Goal: Use online tool/utility: Utilize a website feature to perform a specific function

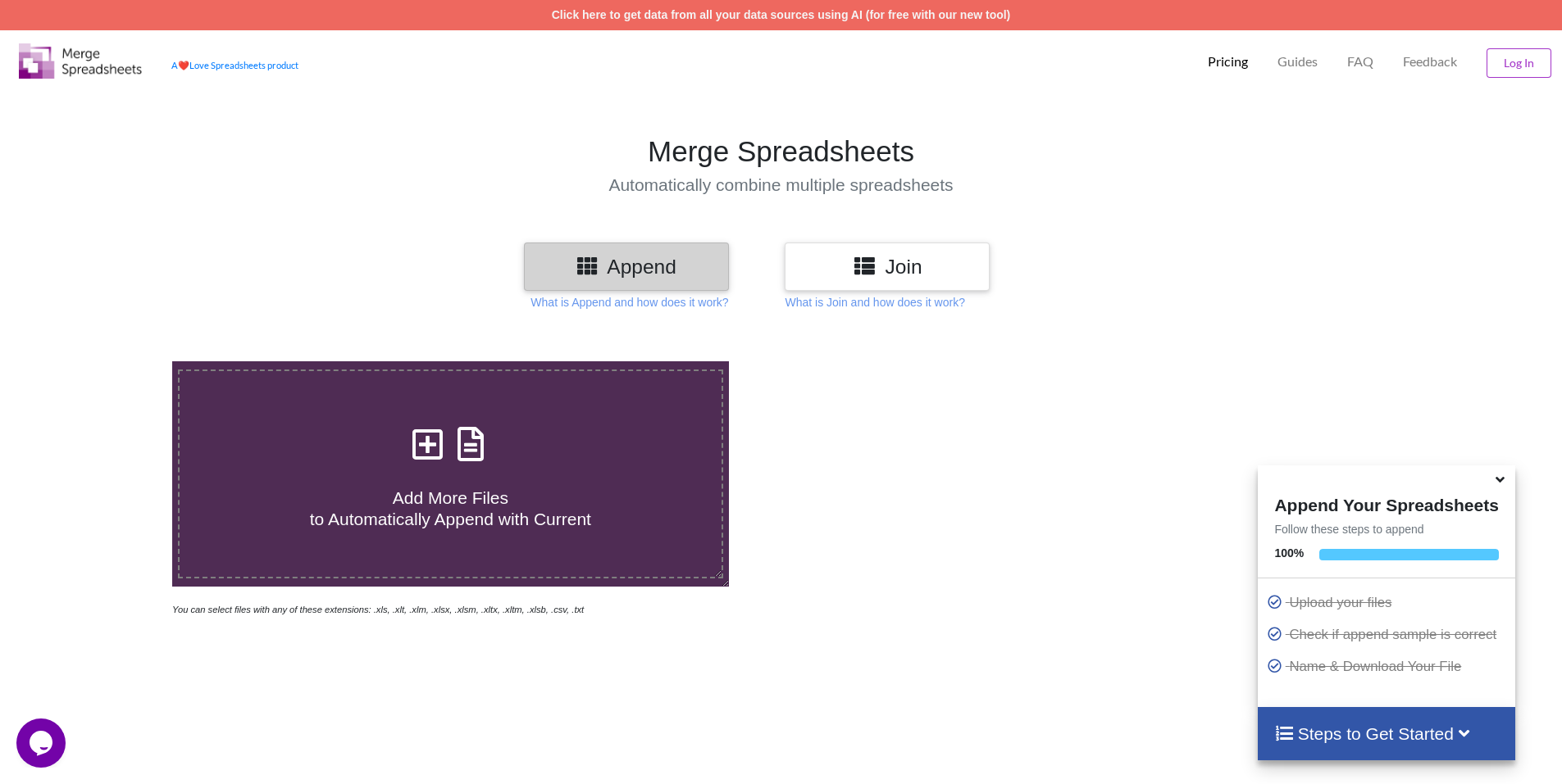
click at [494, 481] on h4 "Add More Files to Automatically Append with Current" at bounding box center [450, 497] width 542 height 63
click at [111, 361] on input "Add More Files to Automatically Append with Current" at bounding box center [111, 361] width 0 height 0
type input "C:\fakepath\extracted_content (6).csv"
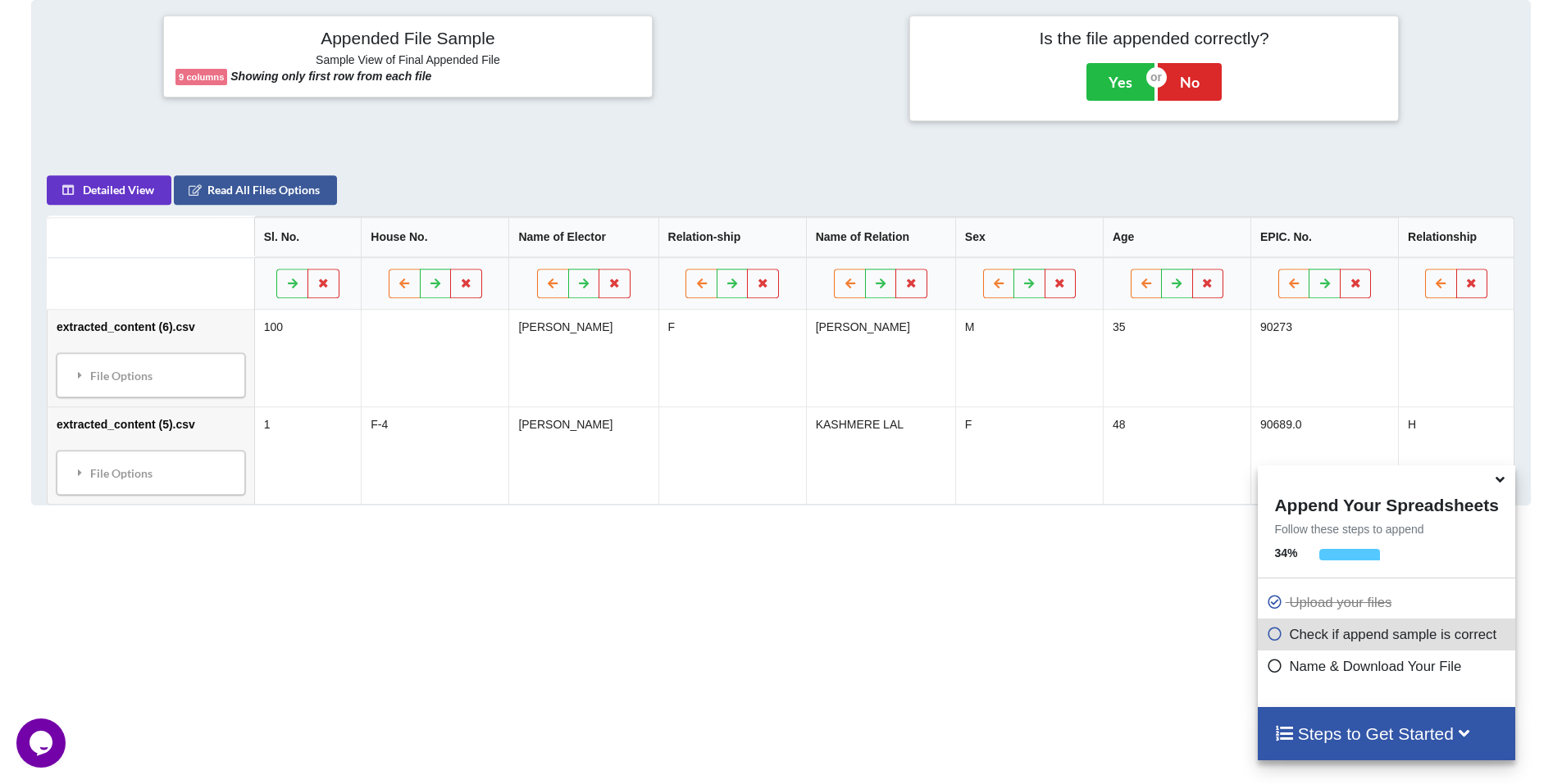
scroll to position [750, 0]
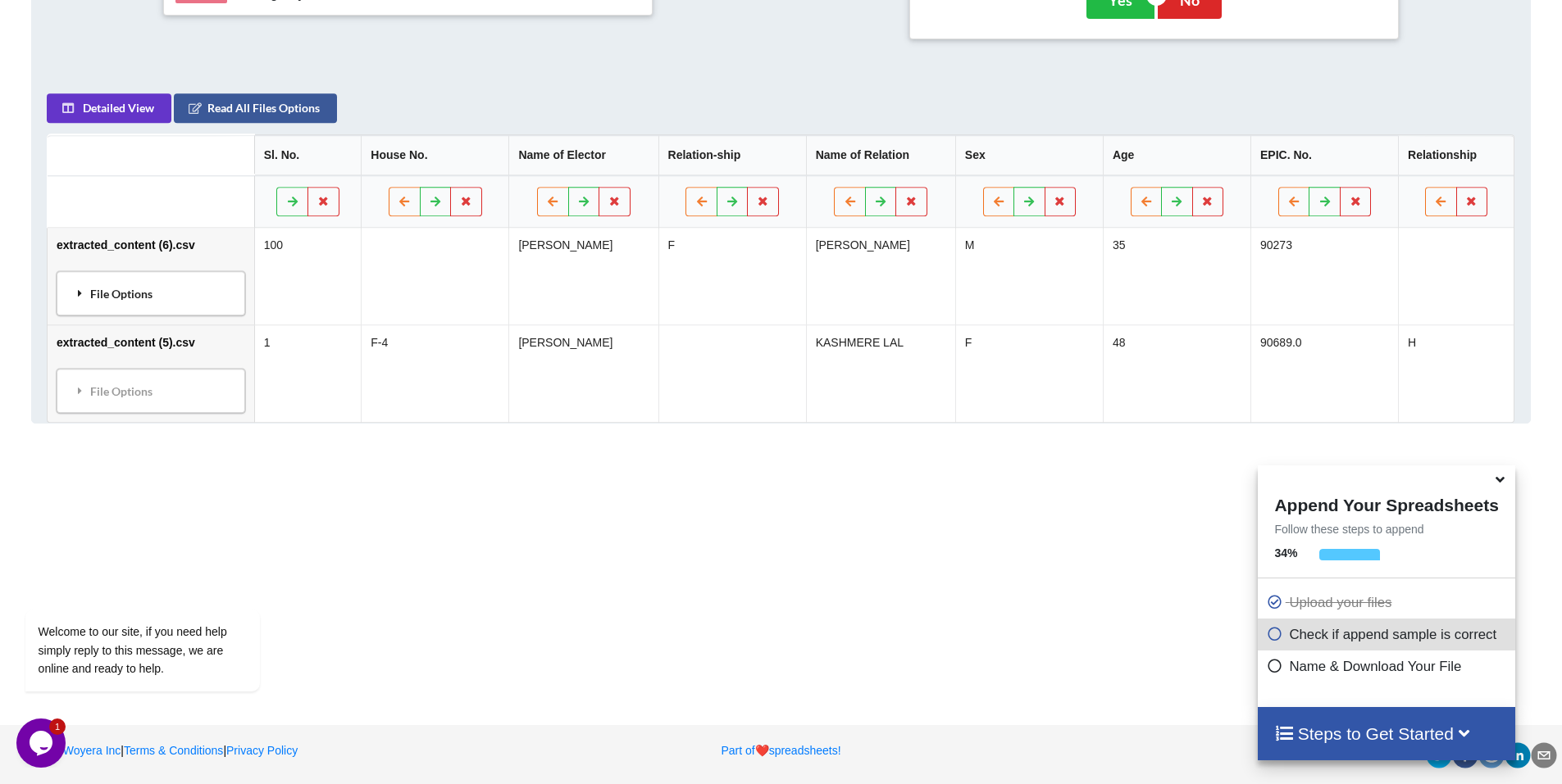
click at [120, 293] on div "File Options" at bounding box center [150, 293] width 178 height 35
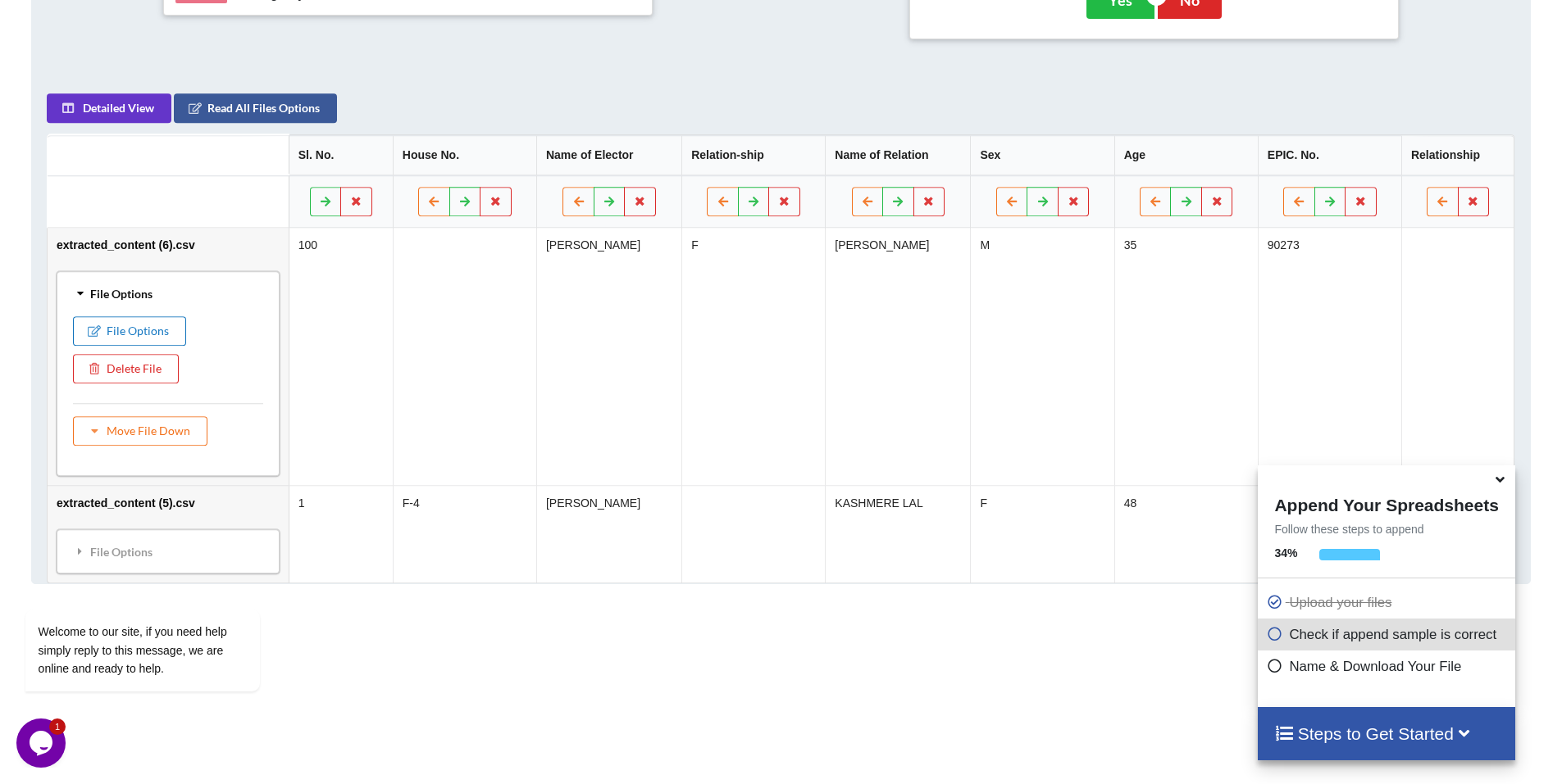
click at [118, 332] on button "File Options" at bounding box center [129, 331] width 113 height 30
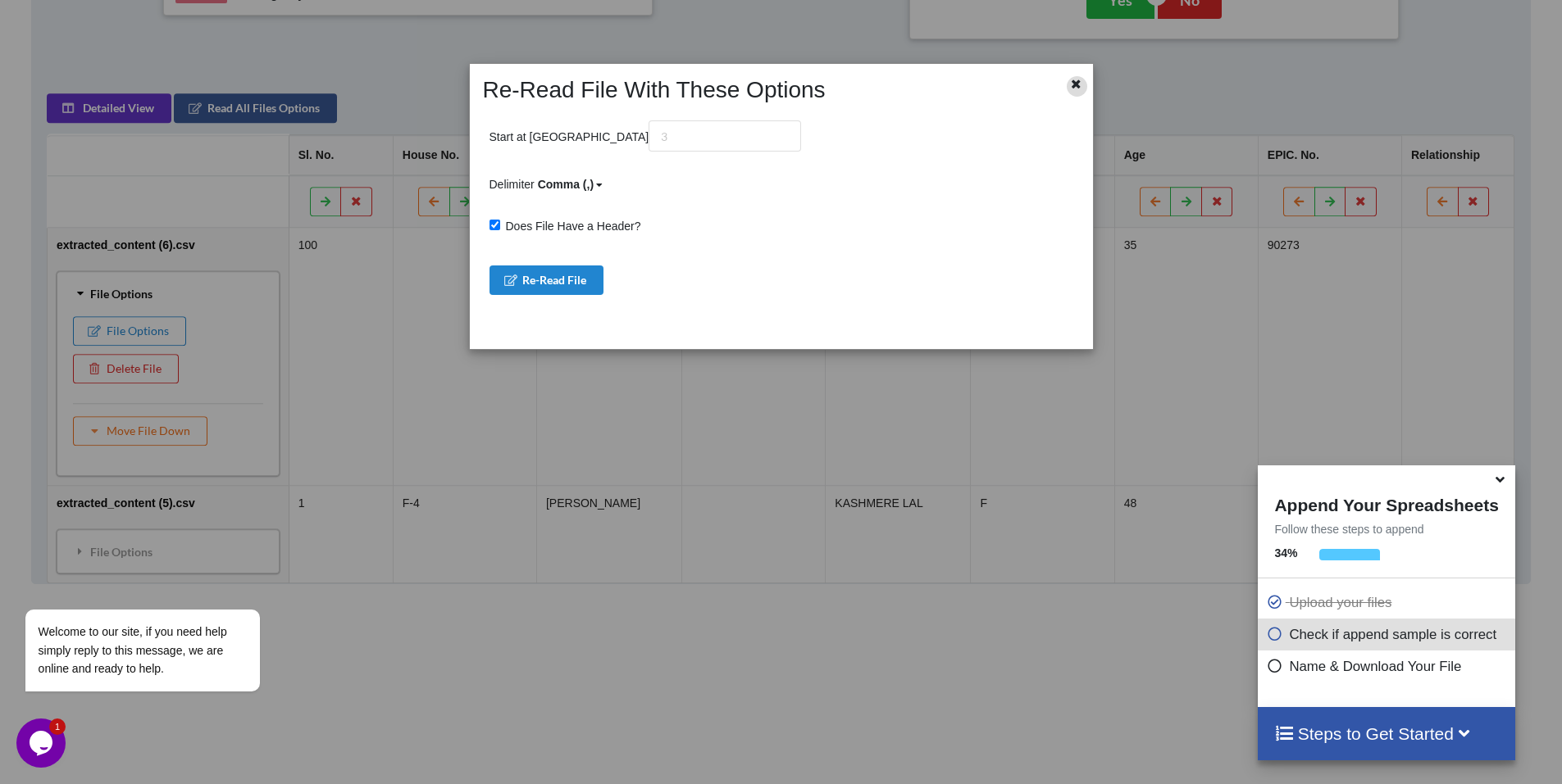
click at [1077, 85] on icon at bounding box center [1076, 82] width 14 height 11
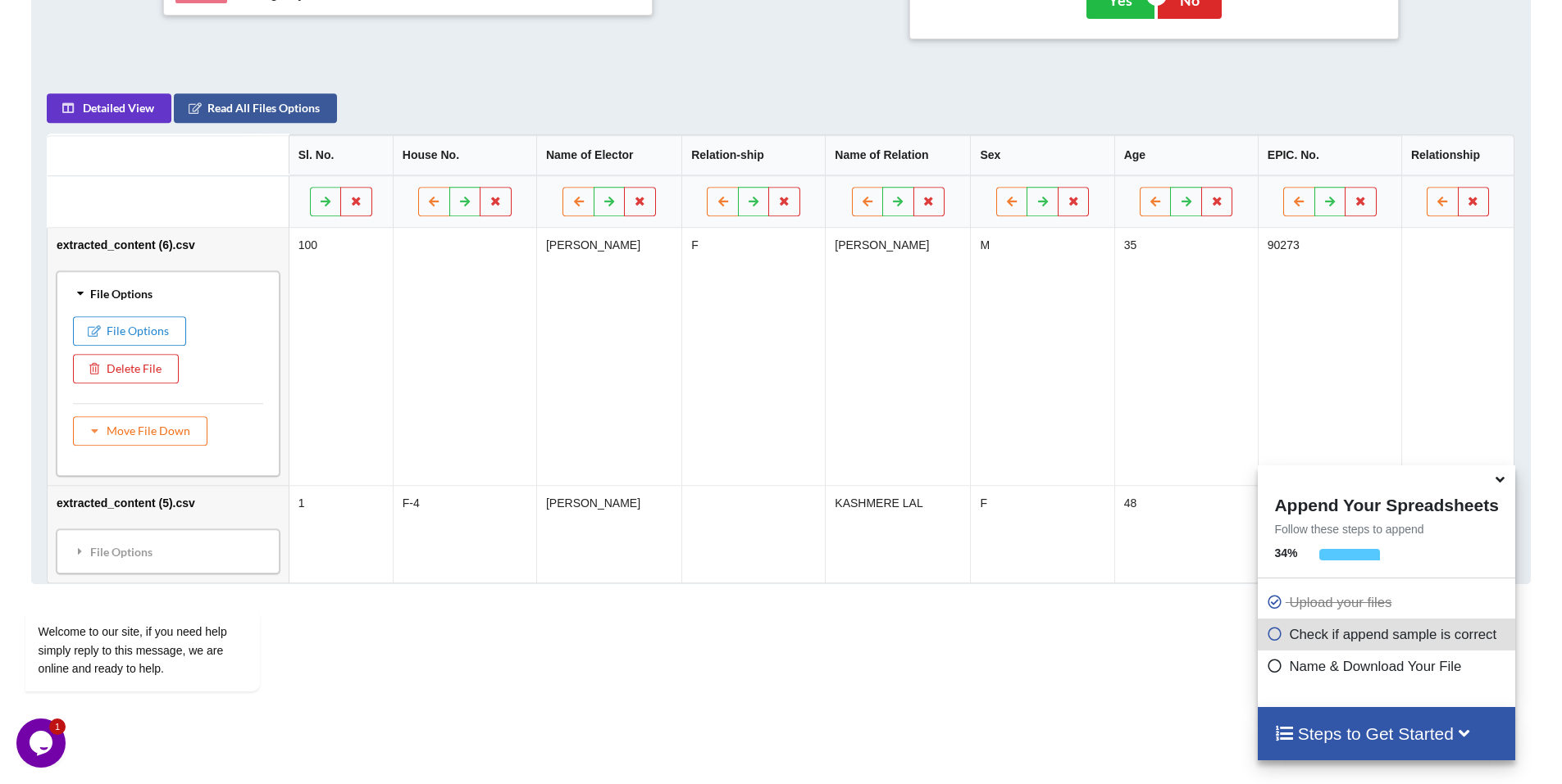
click at [132, 297] on div "File Options" at bounding box center [168, 293] width 213 height 35
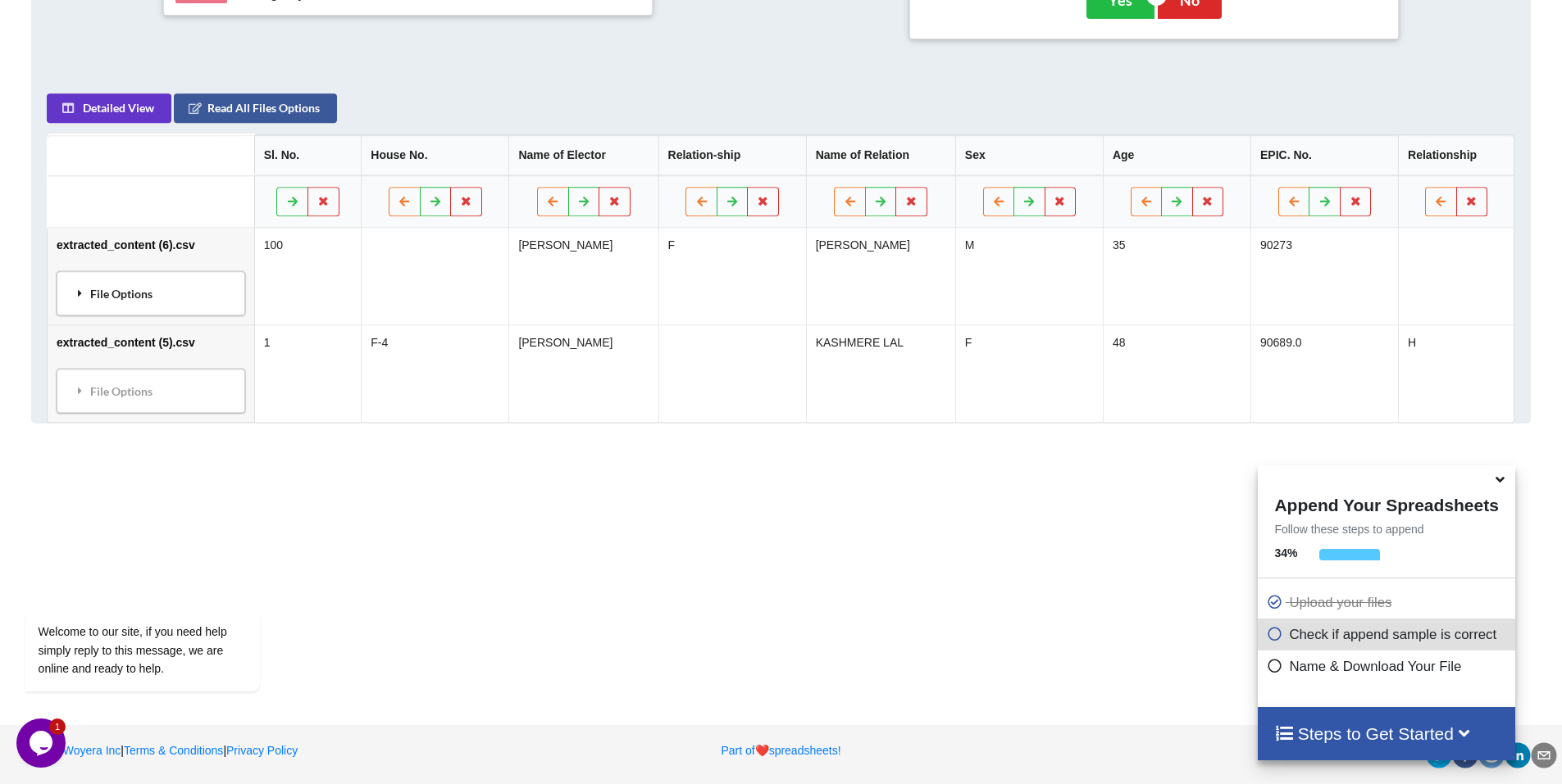
click at [134, 291] on div "File Options" at bounding box center [150, 293] width 178 height 35
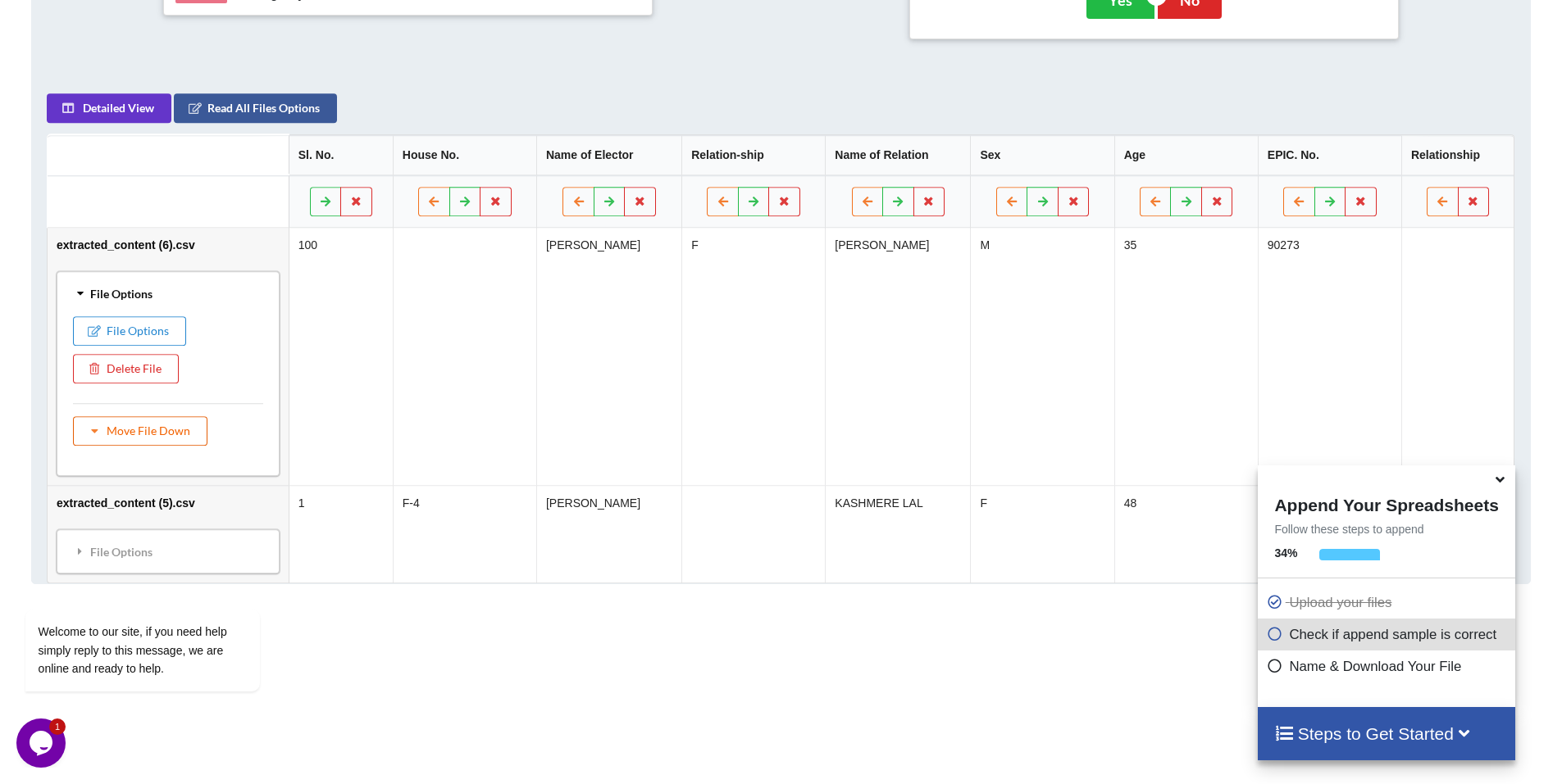
click at [131, 427] on button "Move File Down" at bounding box center [140, 431] width 134 height 30
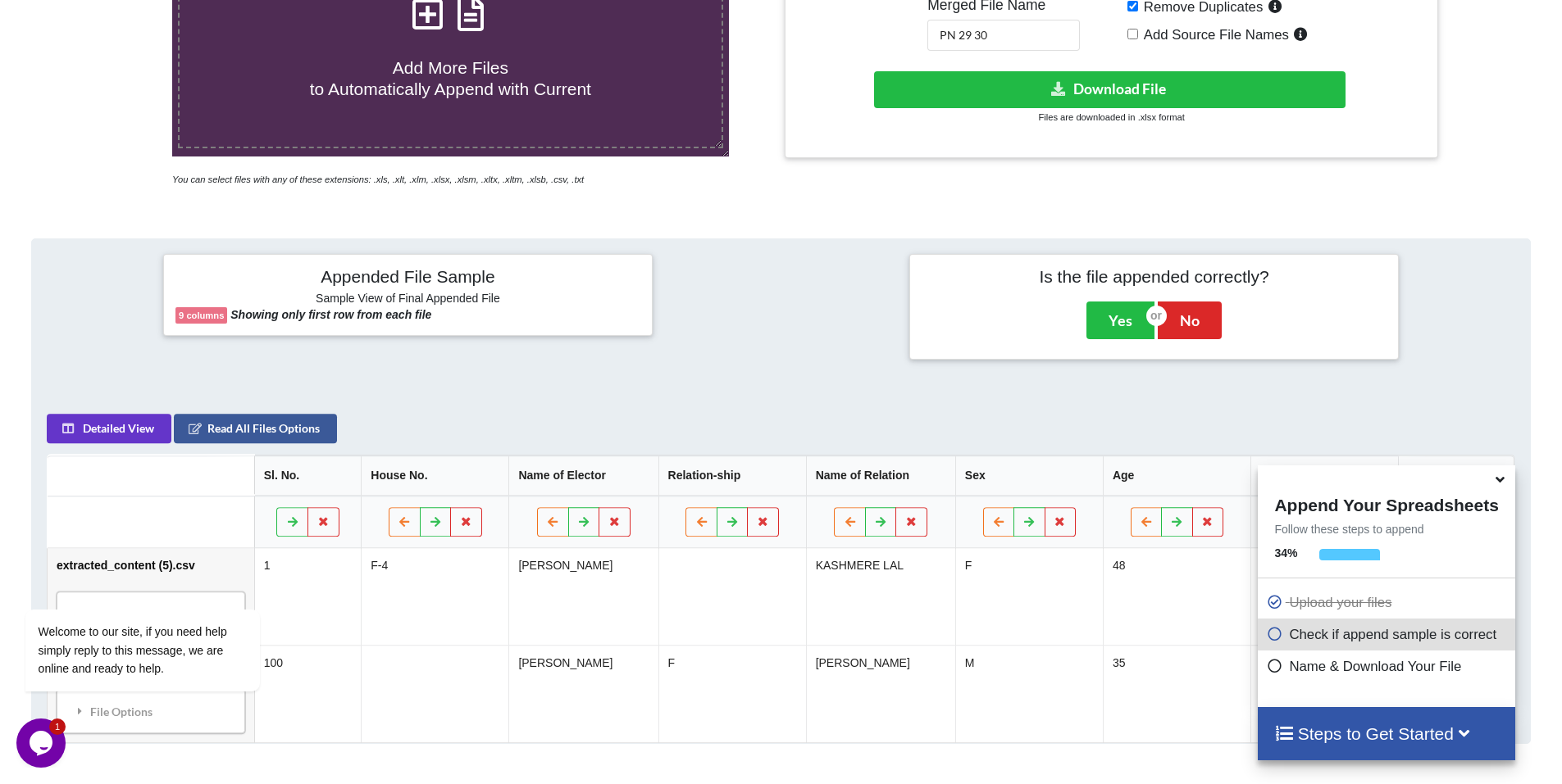
scroll to position [423, 0]
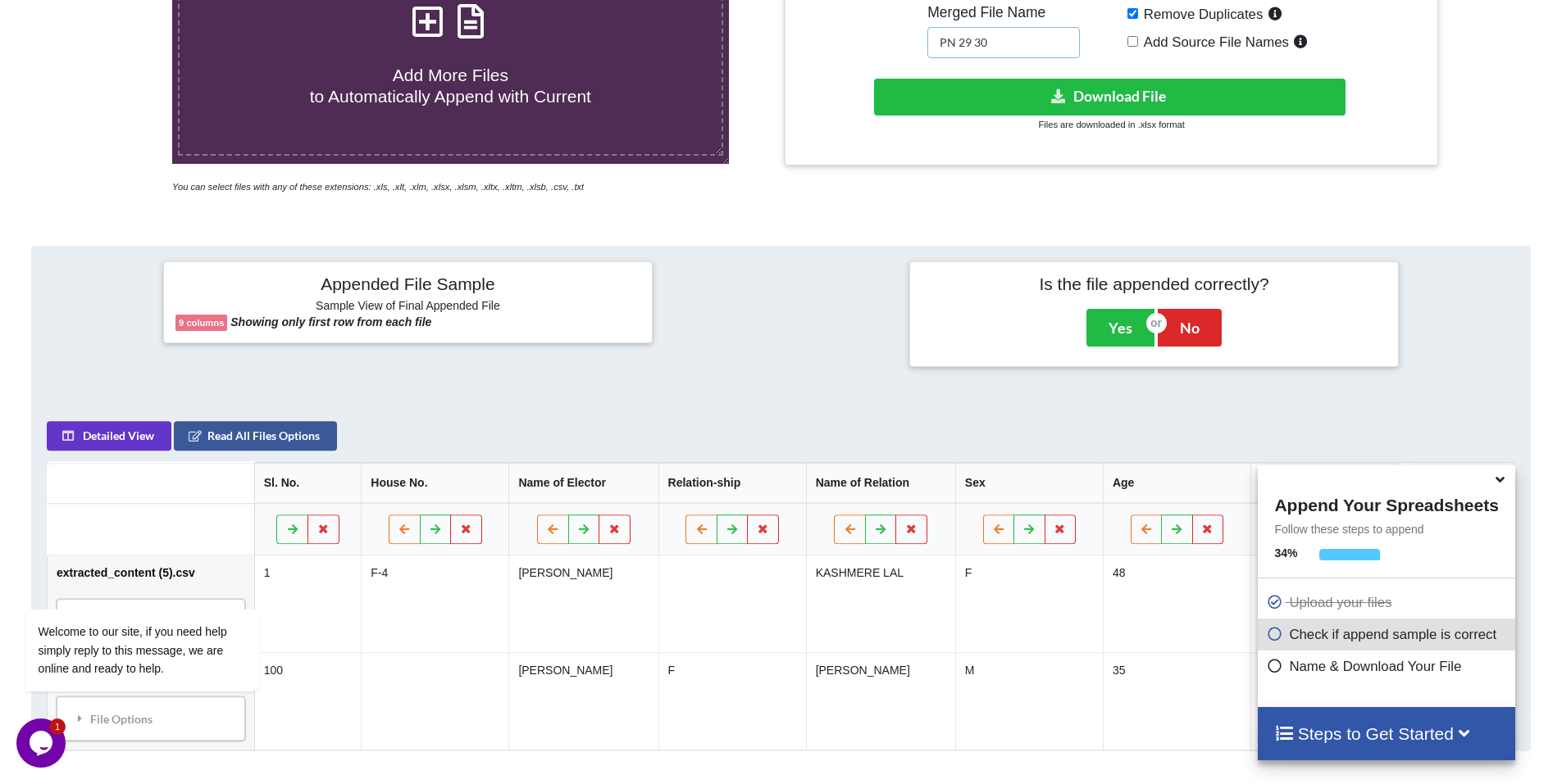
click at [1011, 44] on input "PN 29 30" at bounding box center [1003, 42] width 152 height 31
type input "PN 31"
click at [1132, 10] on input "Remove Duplicates" at bounding box center [1132, 13] width 10 height 10
checkbox input "false"
click at [1148, 102] on button "Download File" at bounding box center [1109, 97] width 471 height 37
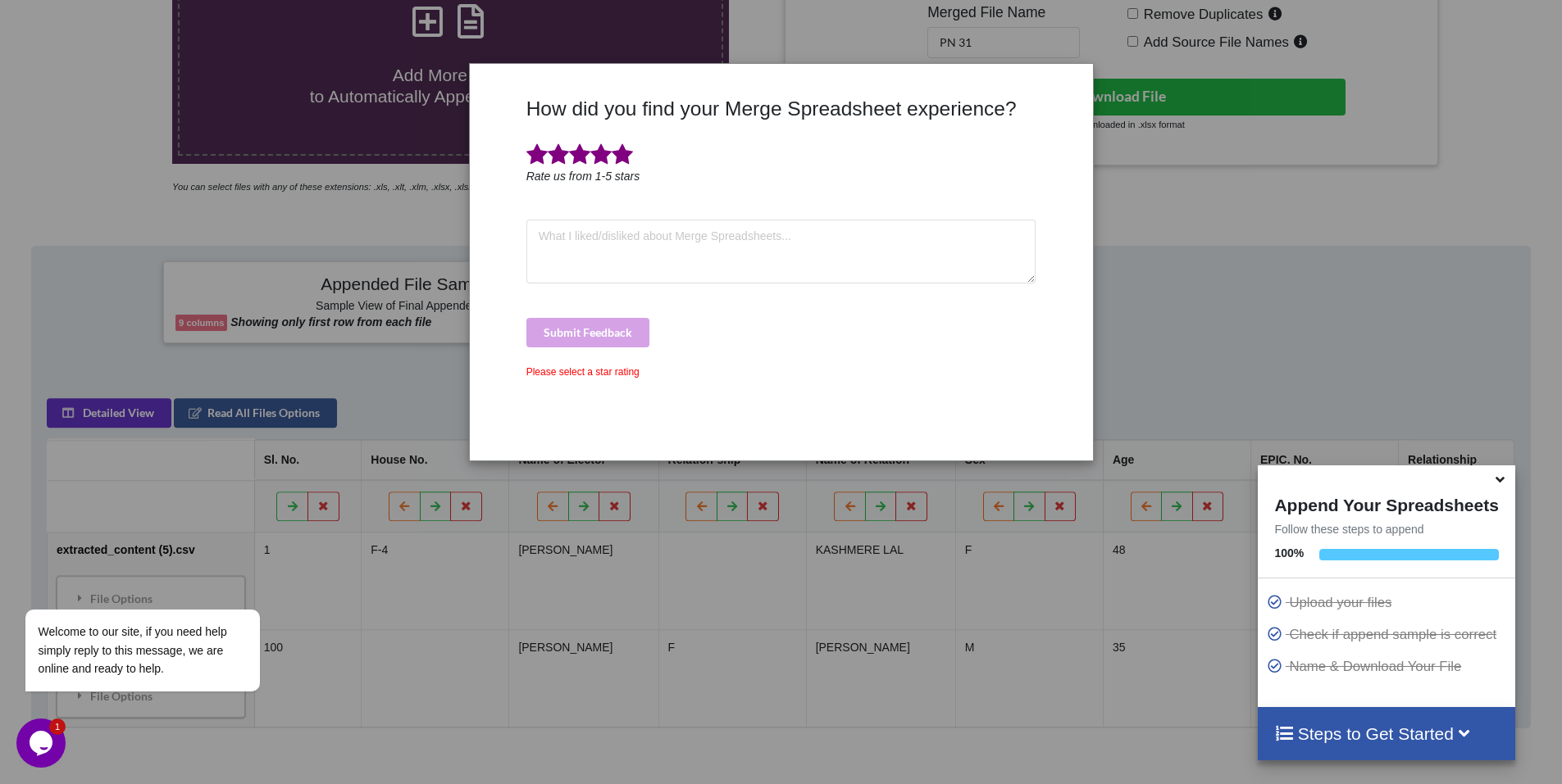
click at [623, 157] on span at bounding box center [622, 155] width 21 height 23
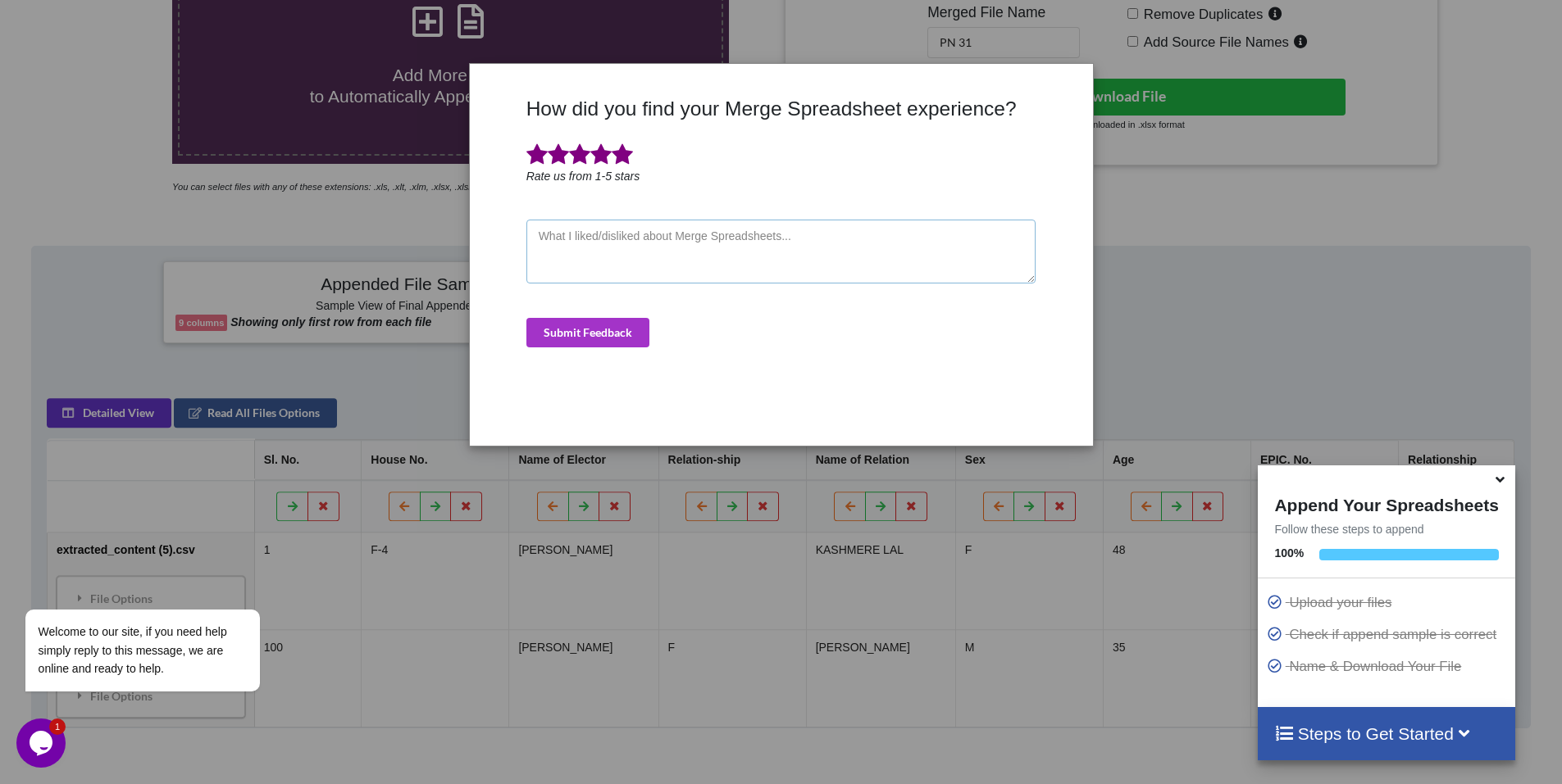
click at [639, 247] on textarea at bounding box center [781, 251] width 510 height 63
type textarea "good"
click at [554, 330] on button "Submit Feedback" at bounding box center [588, 333] width 123 height 30
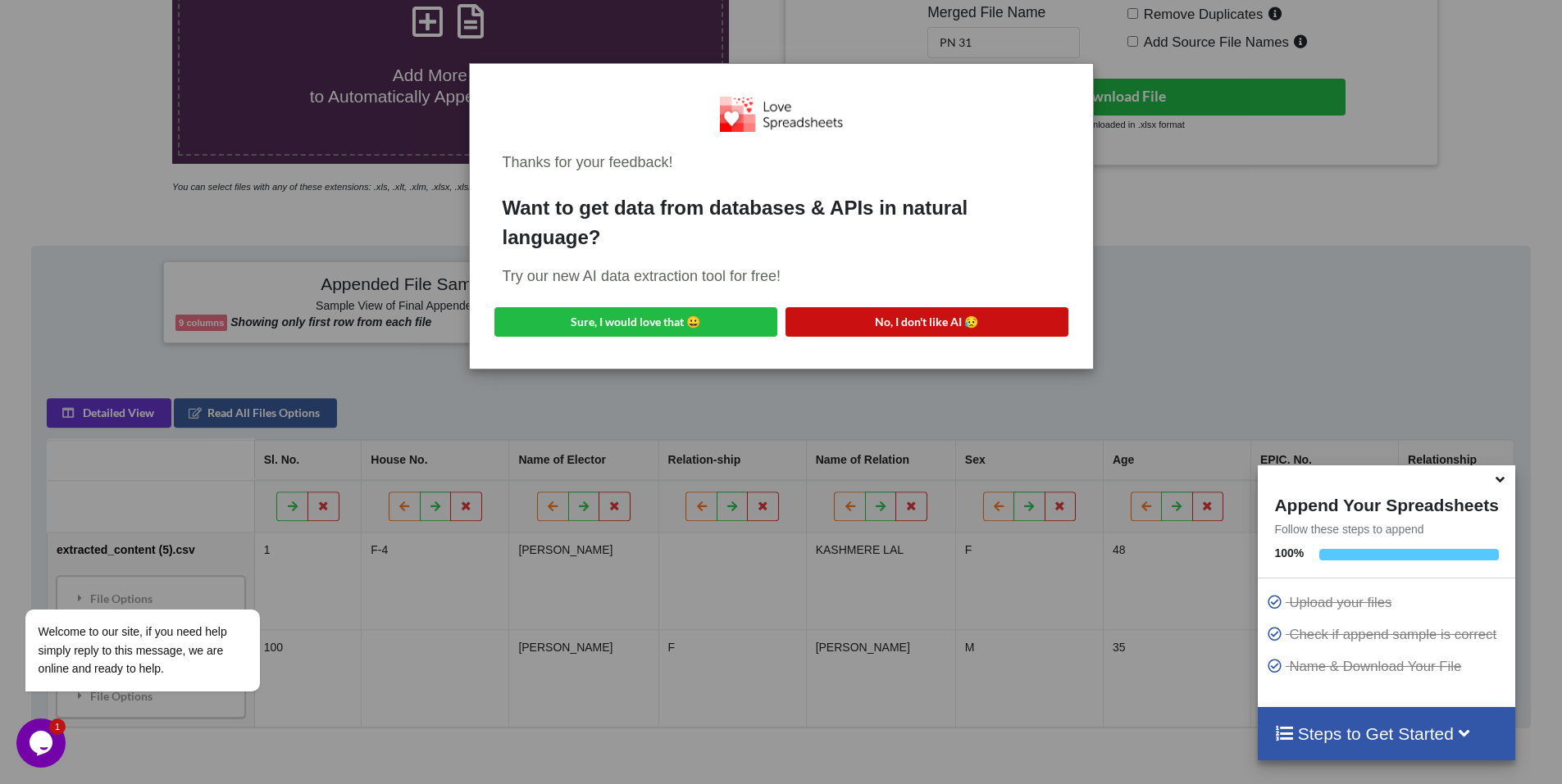
click at [944, 326] on button "No, I don't like AI 😥" at bounding box center [926, 322] width 283 height 30
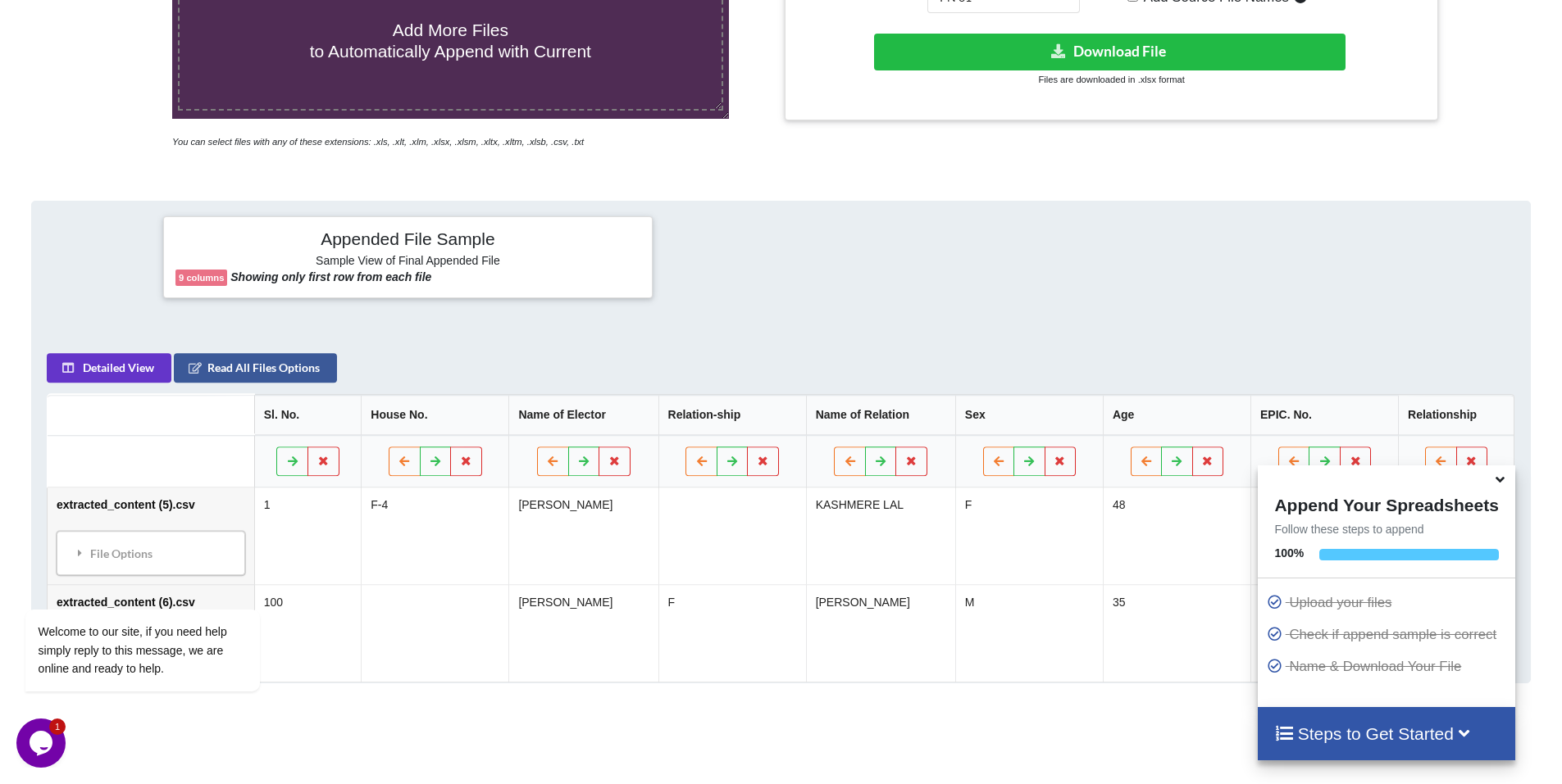
scroll to position [587, 0]
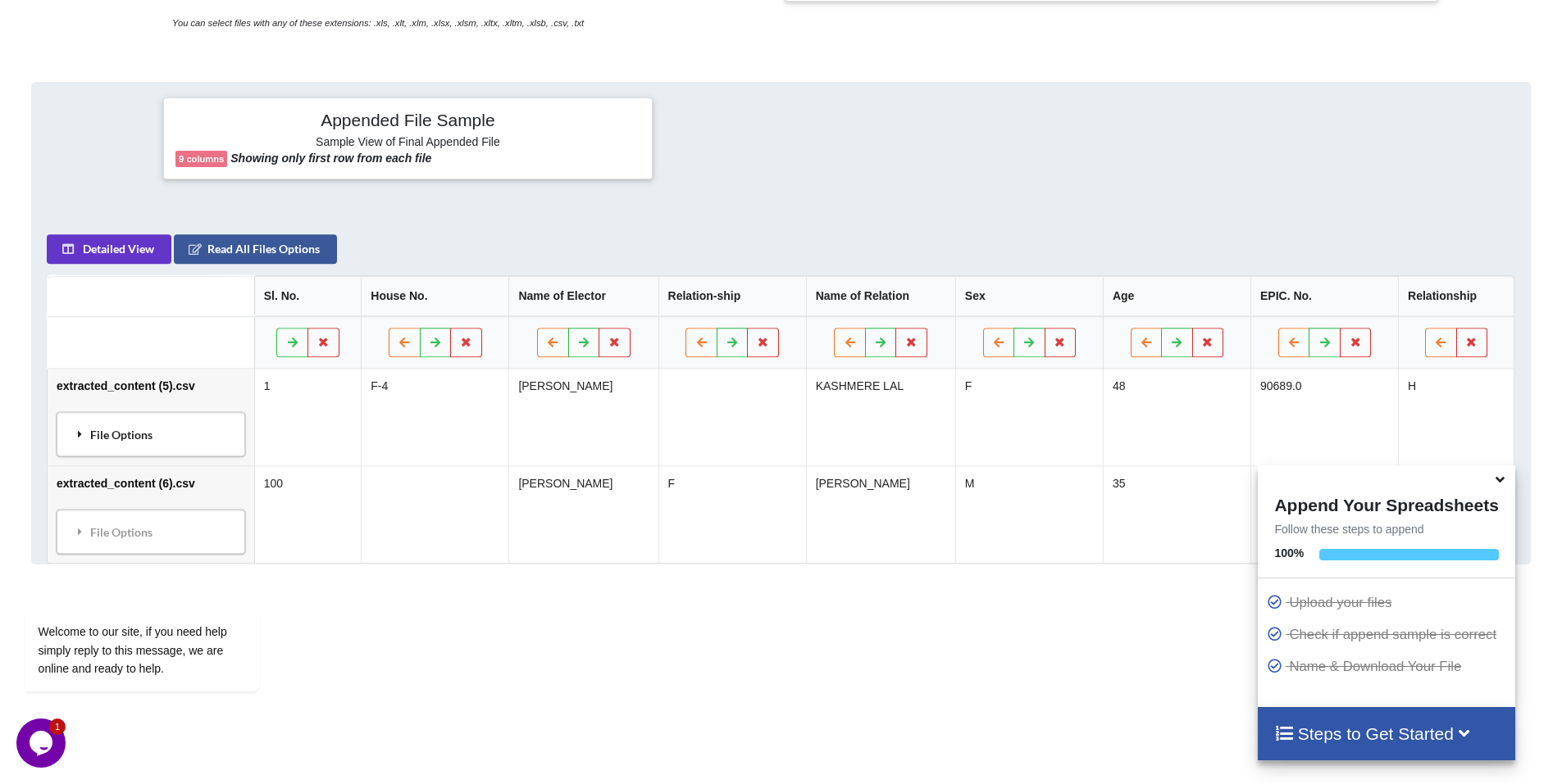
click at [124, 438] on div "File Options" at bounding box center [150, 434] width 178 height 35
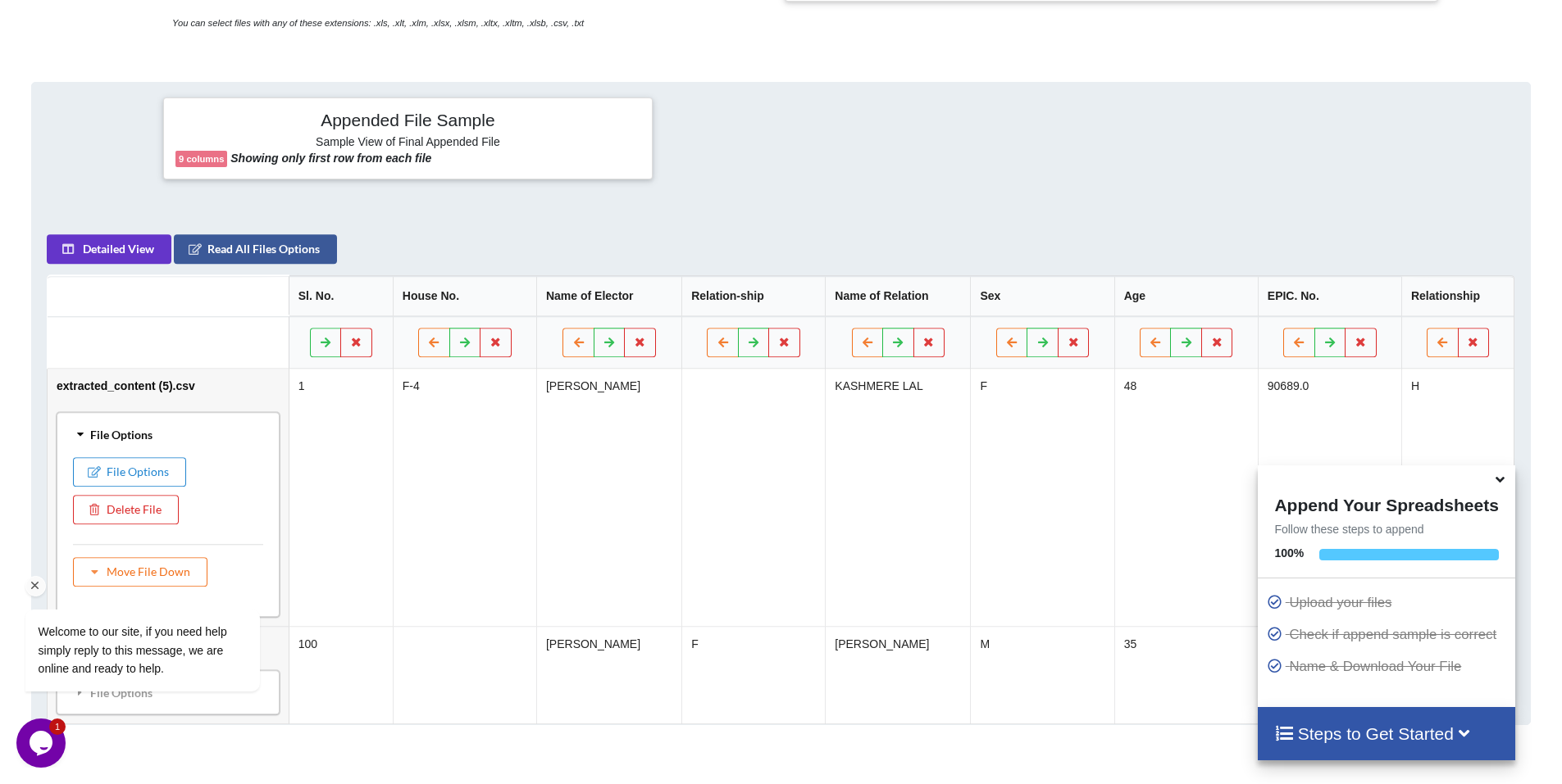
click at [129, 514] on div "Welcome to our site, if you need help simply reply to this message, we are onli…" at bounding box center [164, 582] width 295 height 249
click at [140, 511] on div "Welcome to our site, if you need help simply reply to this message, we are onli…" at bounding box center [164, 582] width 295 height 249
click at [139, 509] on div "Welcome to our site, if you need help simply reply to this message, we are onli…" at bounding box center [164, 582] width 295 height 249
click at [105, 509] on div "Welcome to our site, if you need help simply reply to this message, we are onli…" at bounding box center [164, 582] width 295 height 249
click at [97, 509] on div "Welcome to our site, if you need help simply reply to this message, we are onli…" at bounding box center [164, 582] width 295 height 249
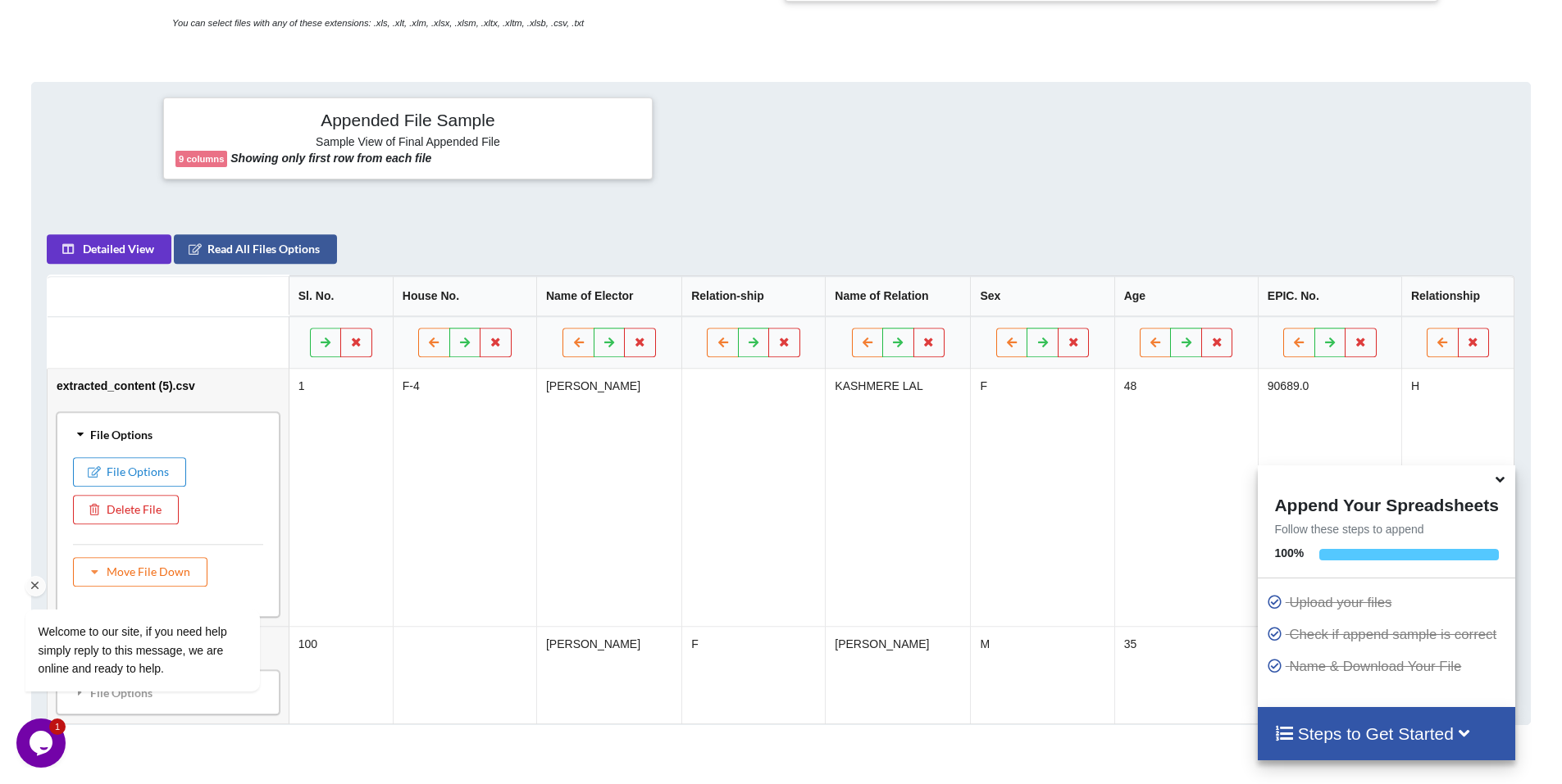
click at [97, 509] on div "Welcome to our site, if you need help simply reply to this message, we are onli…" at bounding box center [164, 582] width 295 height 249
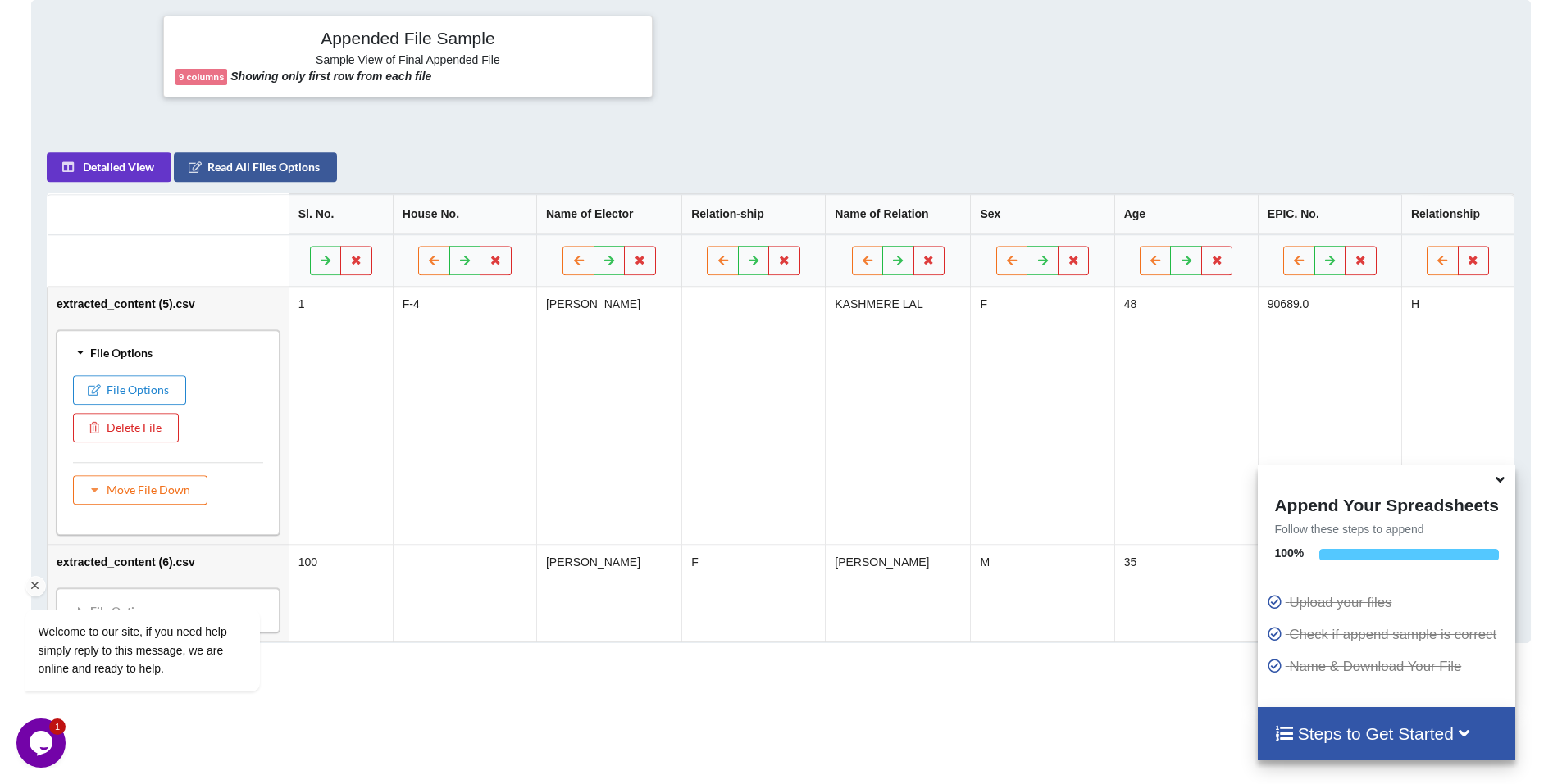
scroll to position [750, 0]
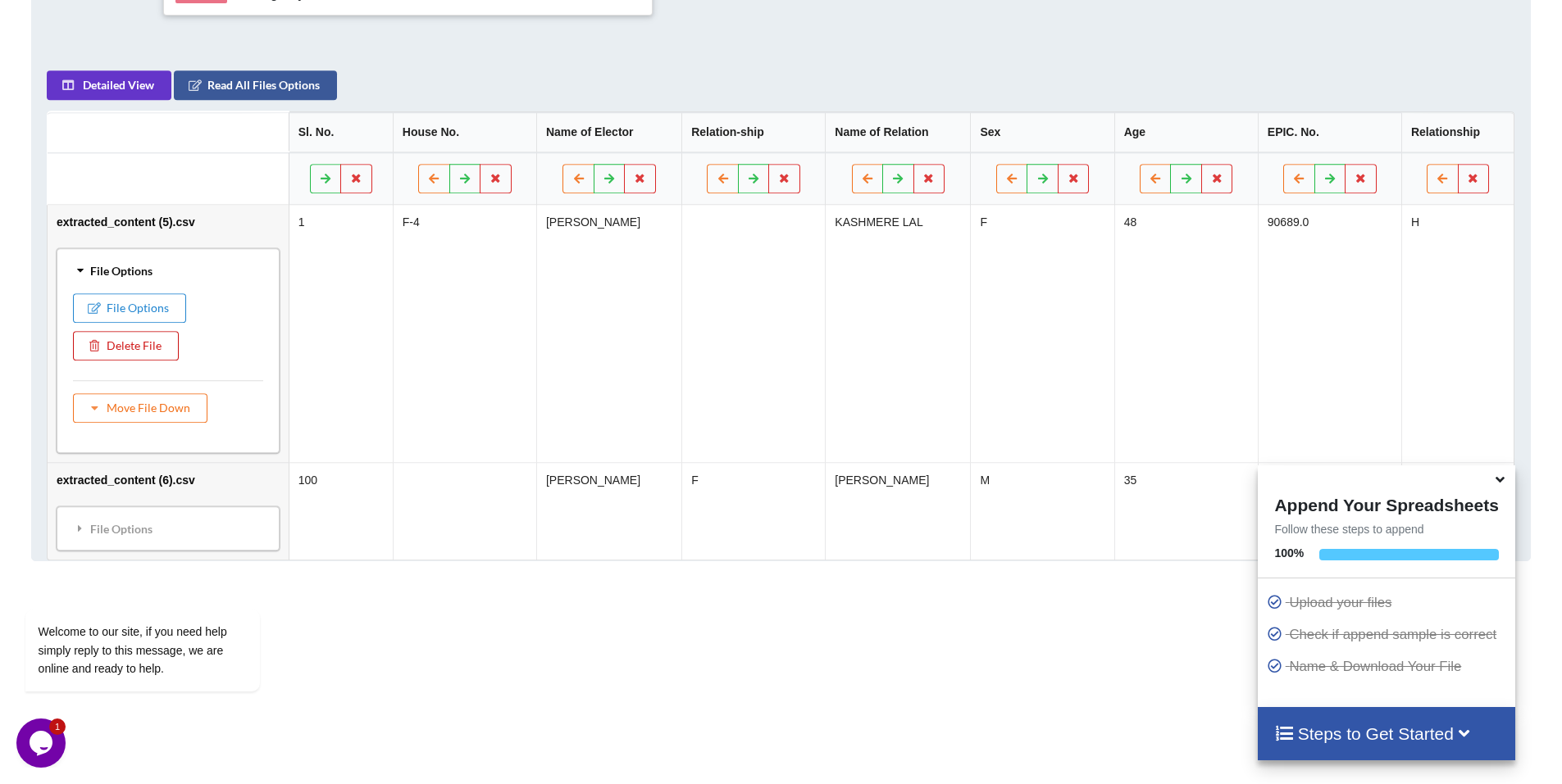
click at [143, 339] on button "Delete File" at bounding box center [125, 346] width 106 height 30
click at [163, 299] on button "Delete File" at bounding box center [174, 298] width 89 height 30
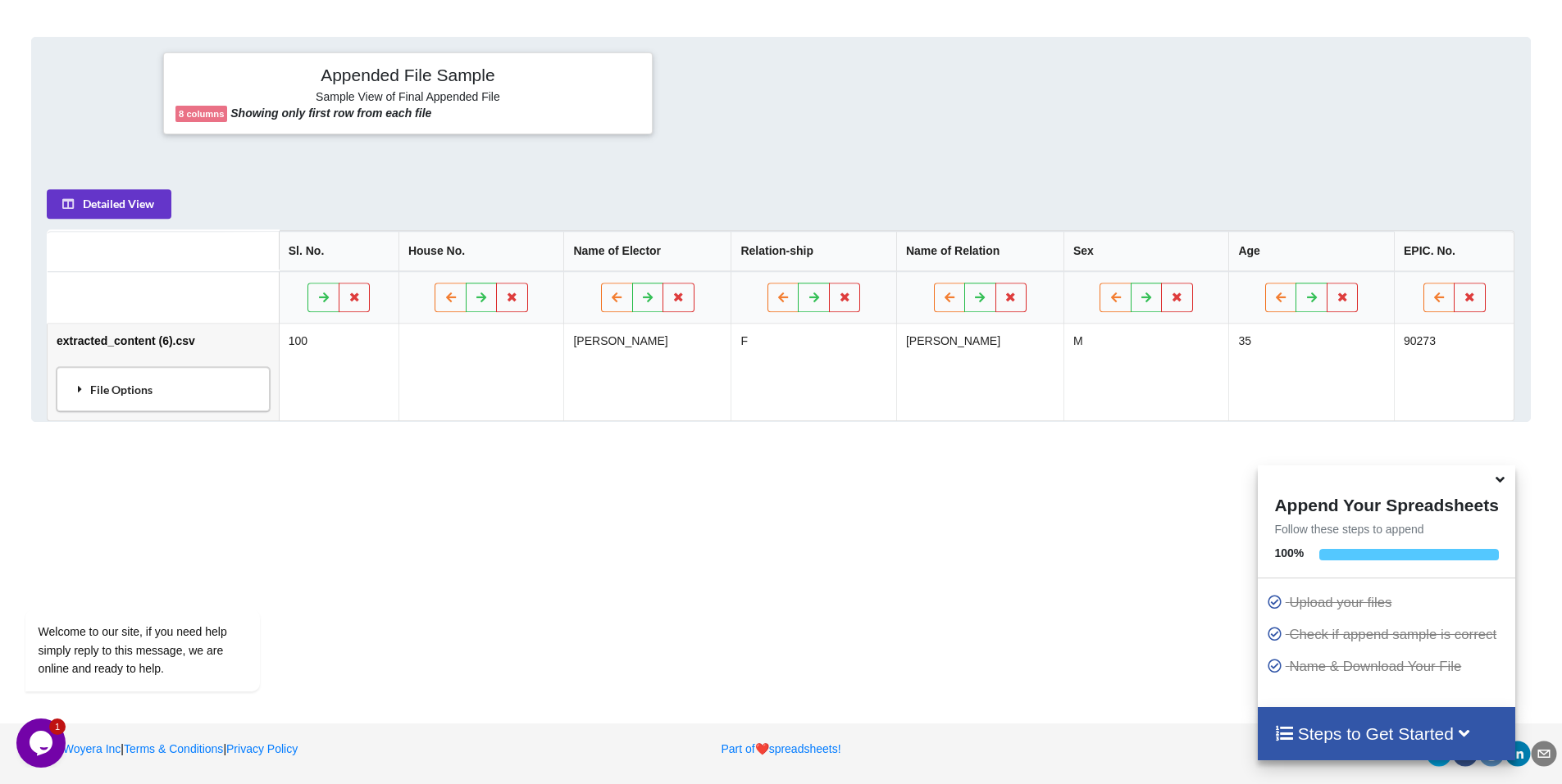
click at [128, 390] on div "File Options" at bounding box center [163, 389] width 204 height 35
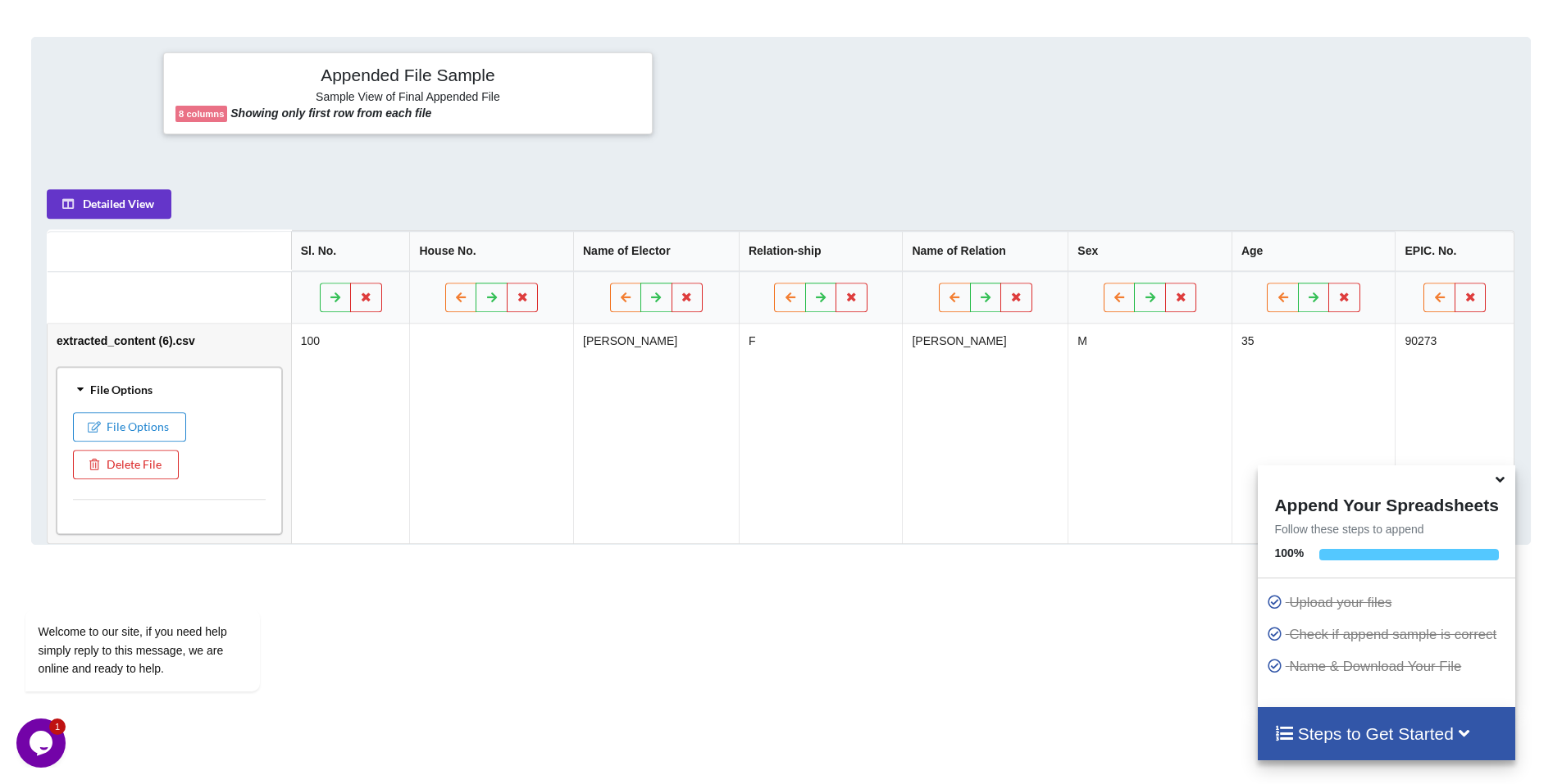
scroll to position [750, 0]
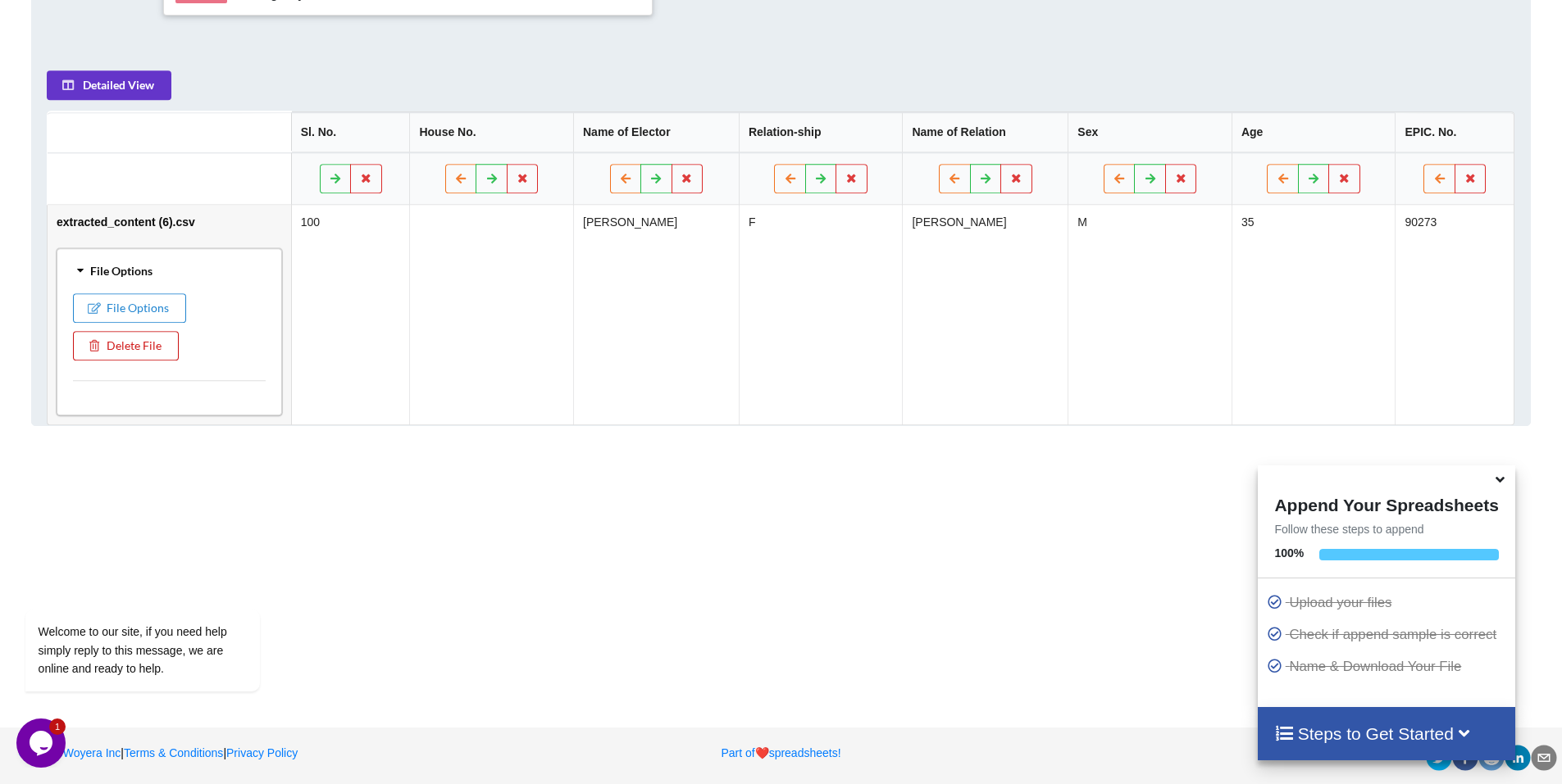
click at [142, 343] on button "Delete File" at bounding box center [125, 346] width 106 height 30
drag, startPoint x: 176, startPoint y: 289, endPoint x: 166, endPoint y: 295, distance: 11.7
click at [178, 288] on button "Delete File" at bounding box center [174, 298] width 89 height 30
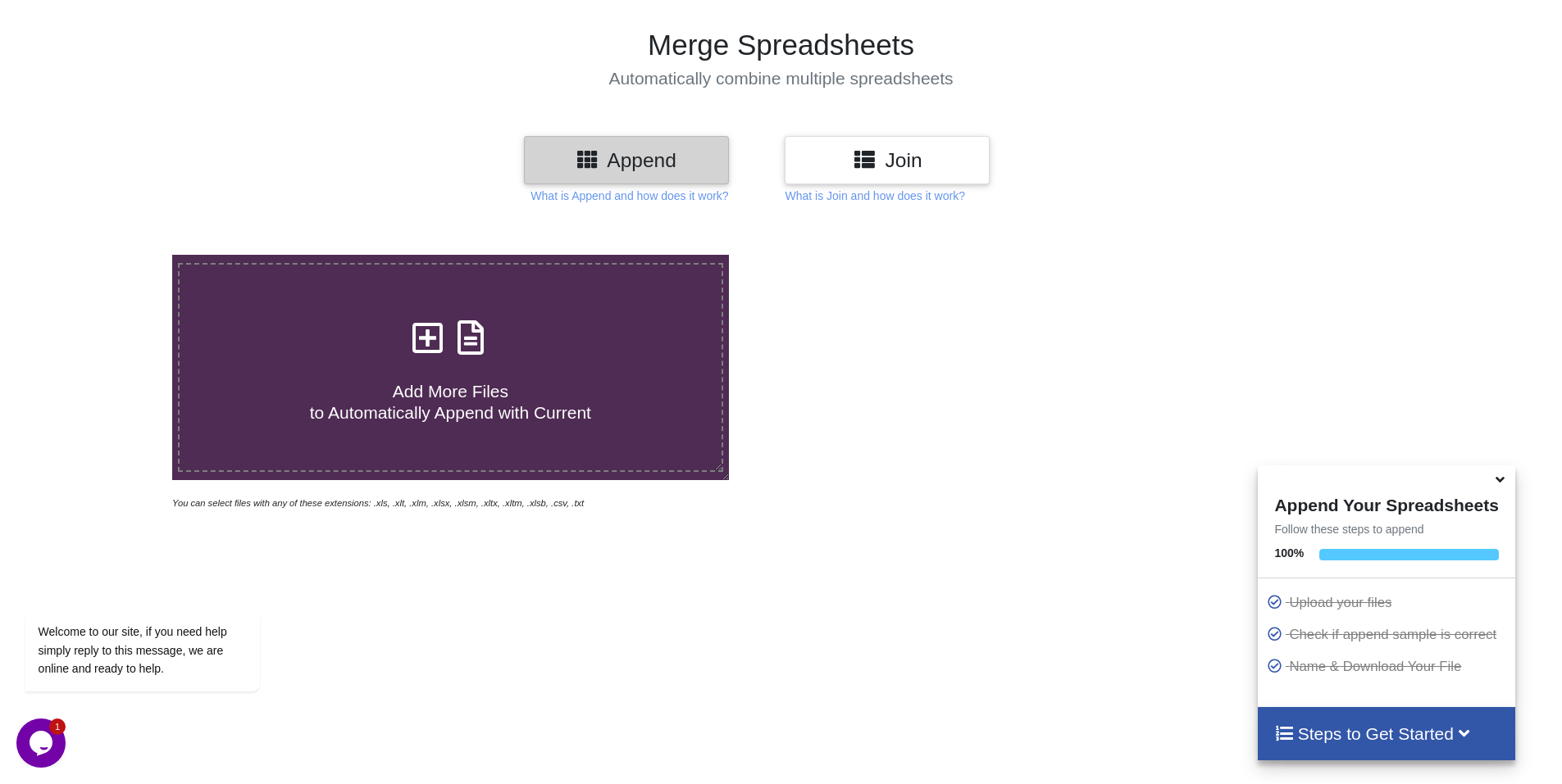
scroll to position [94, 0]
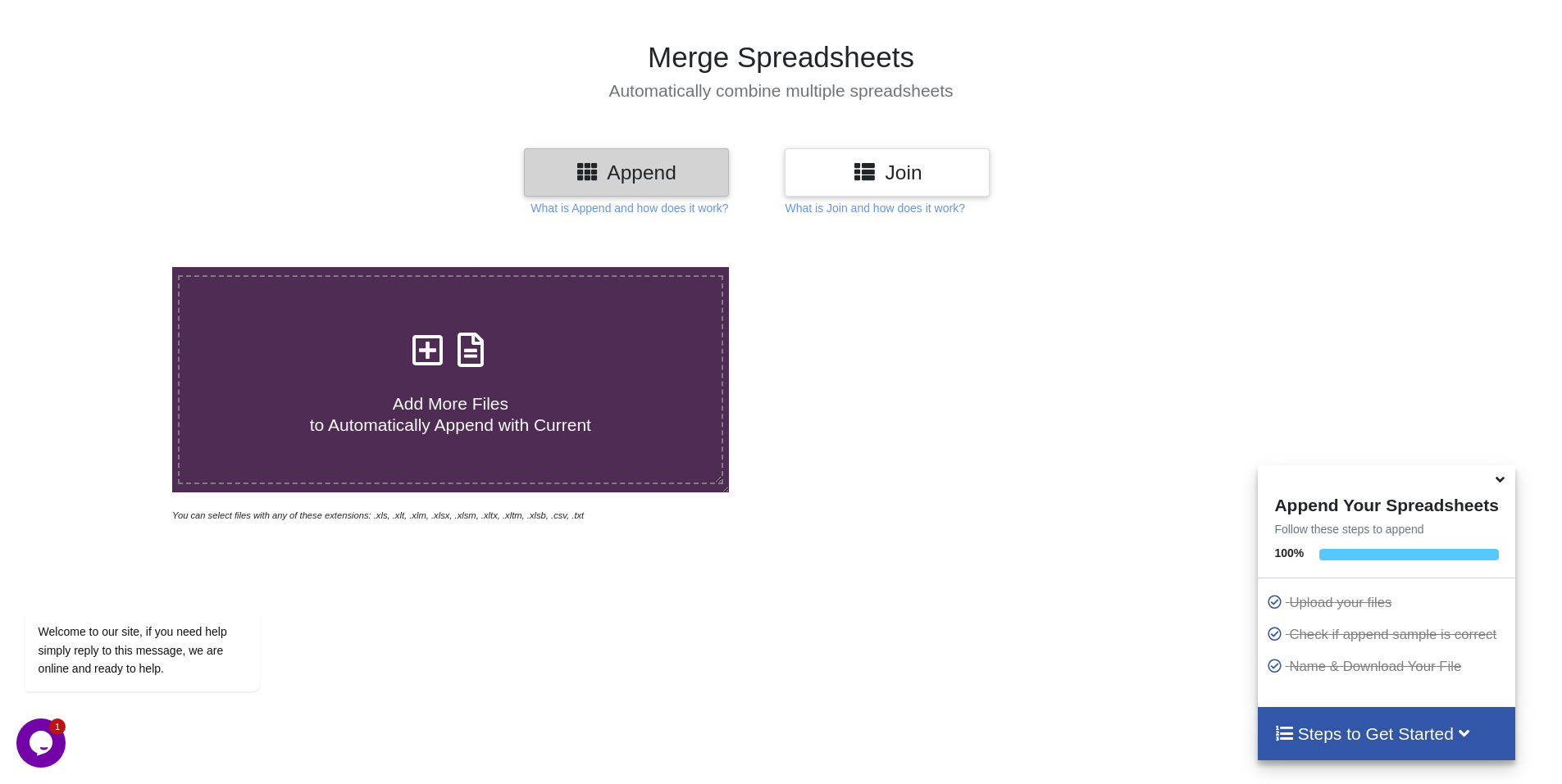
click at [329, 391] on h4 "Add More Files to Automatically Append with Current" at bounding box center [450, 403] width 542 height 63
click at [111, 267] on input "Add More Files to Automatically Append with Current" at bounding box center [111, 267] width 0 height 0
